Goal: Information Seeking & Learning: Learn about a topic

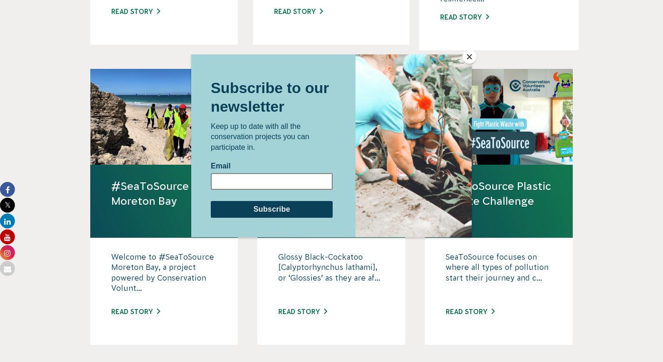
scroll to position [832, 0]
click at [472, 57] on button "Close" at bounding box center [470, 57] width 14 height 14
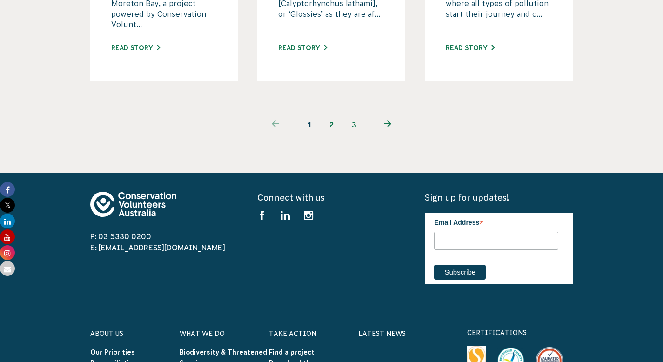
scroll to position [1154, 0]
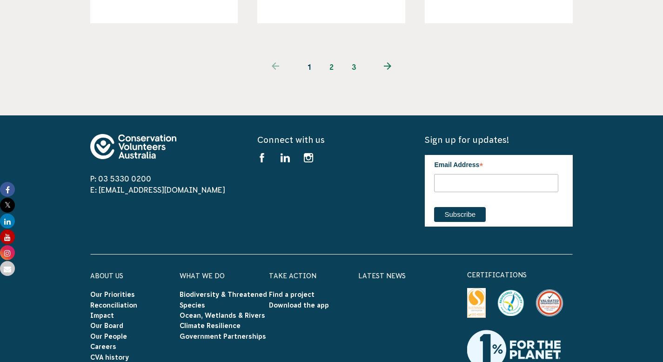
click at [391, 70] on icon "Next page" at bounding box center [387, 65] width 7 height 7
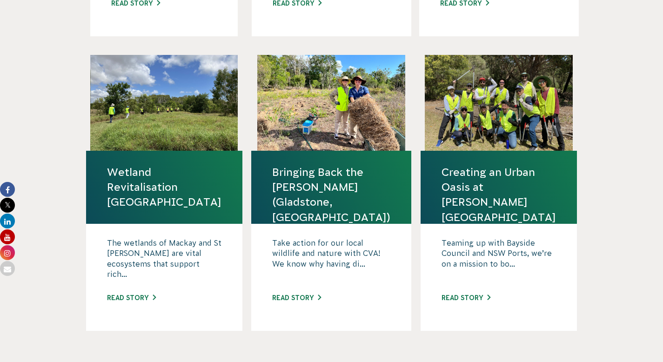
scroll to position [1028, 0]
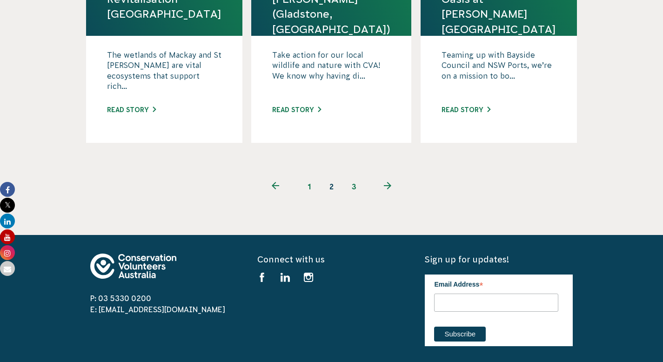
click at [358, 198] on link "3" at bounding box center [354, 187] width 22 height 22
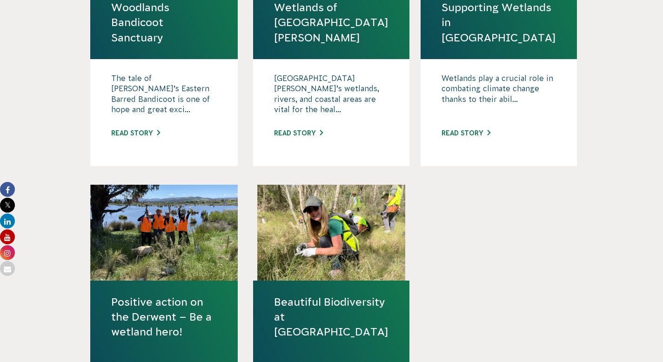
scroll to position [383, 0]
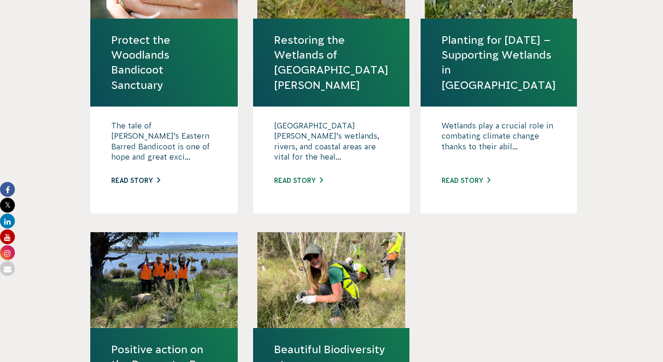
click at [138, 184] on link "Read story" at bounding box center [135, 180] width 49 height 7
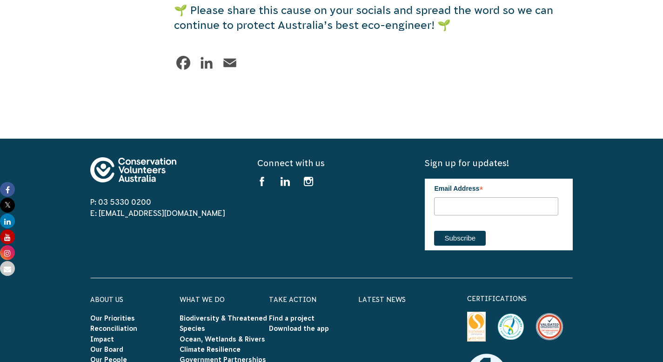
scroll to position [2091, 0]
